Goal: Task Accomplishment & Management: Manage account settings

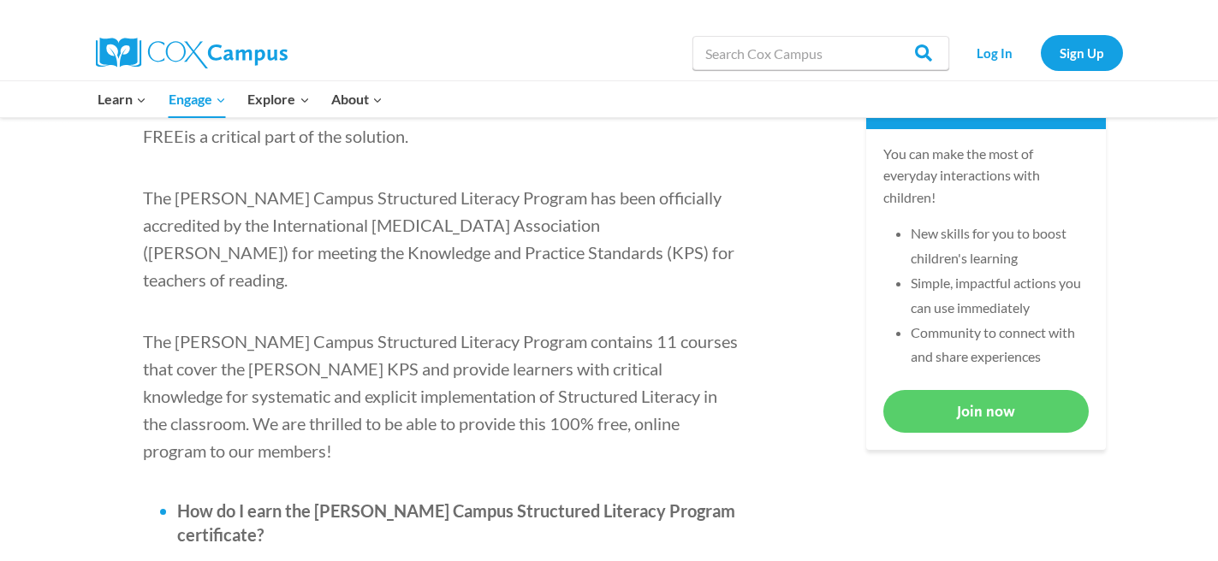
scroll to position [713, 0]
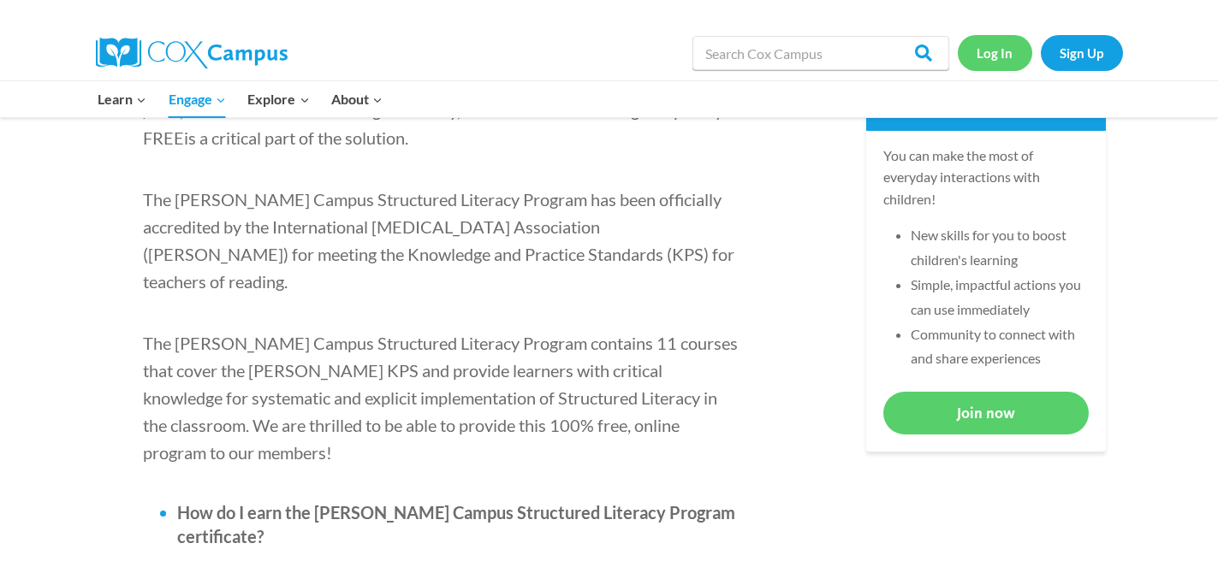
click at [999, 46] on link "Log In" at bounding box center [995, 52] width 74 height 35
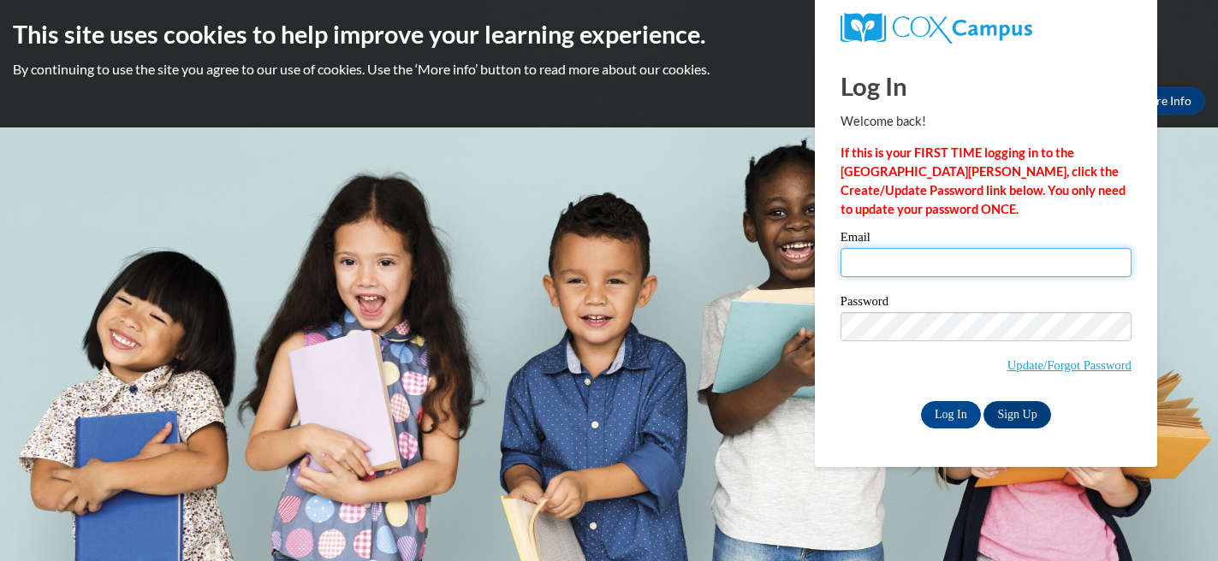
click at [914, 273] on input "Email" at bounding box center [985, 262] width 291 height 29
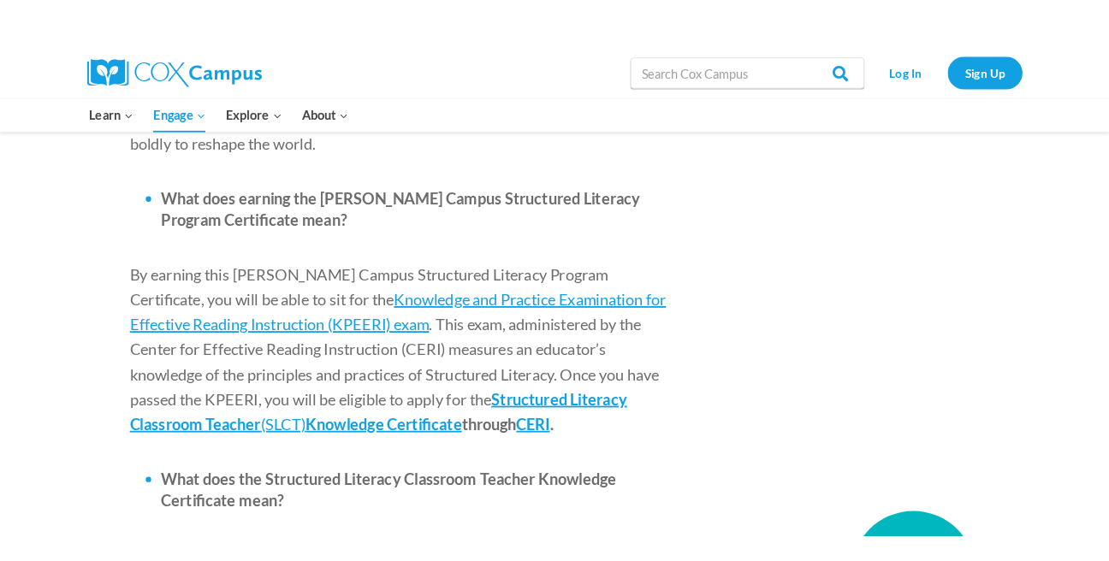
scroll to position [2070, 0]
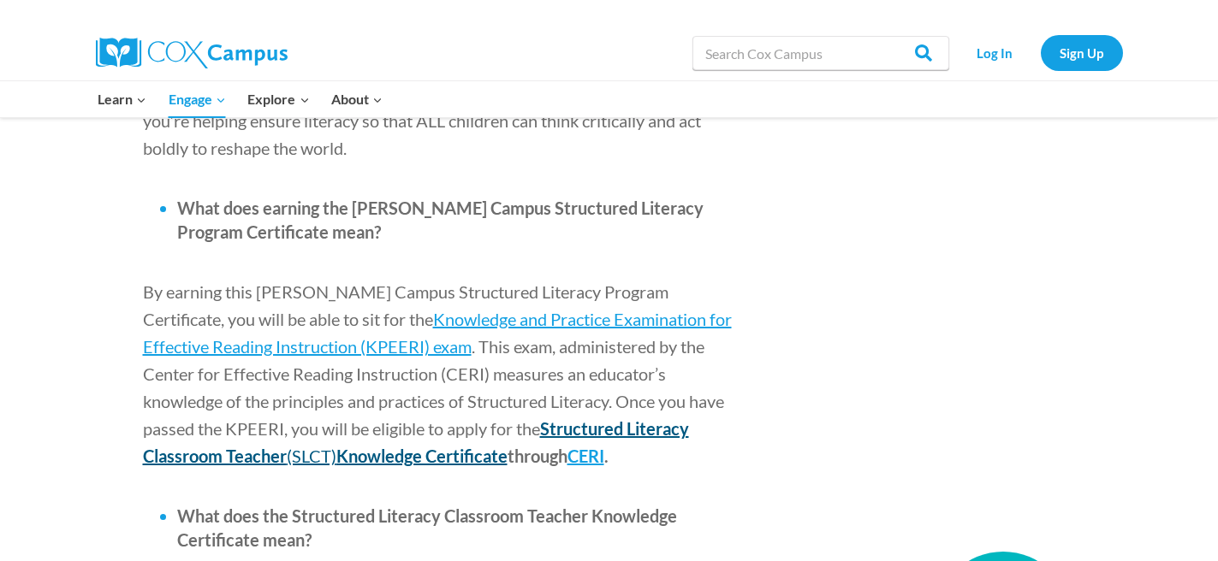
click at [437, 418] on span "Structured Literacy Classroom Teacher" at bounding box center [416, 442] width 546 height 48
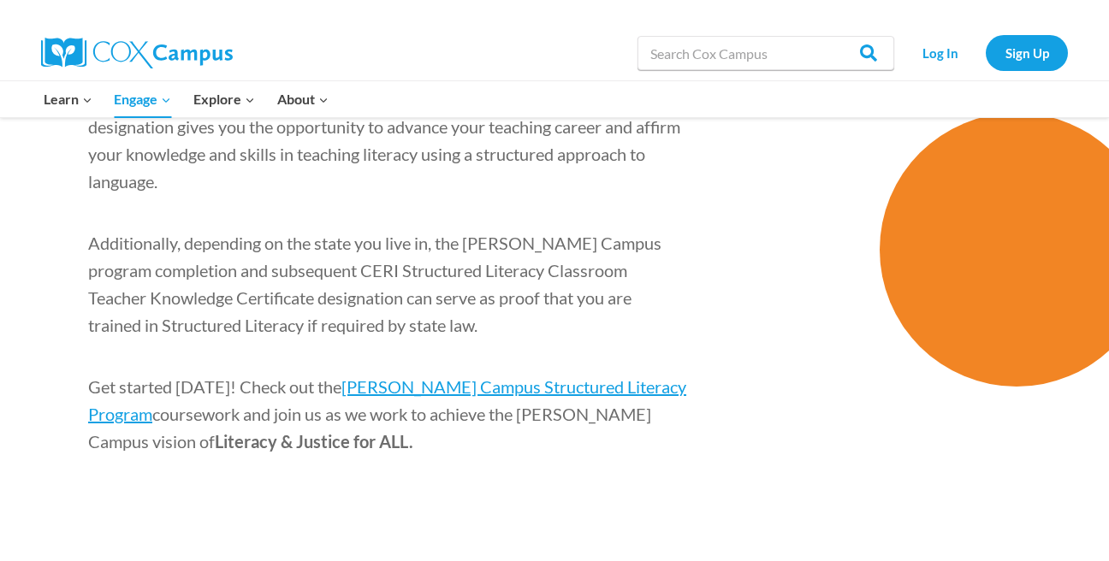
scroll to position [2461, 0]
